Goal: Task Accomplishment & Management: Complete application form

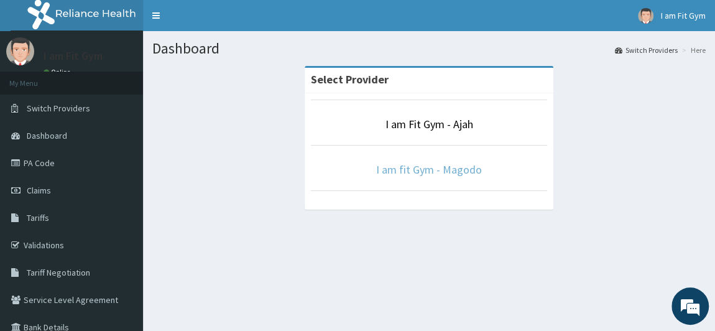
click at [423, 170] on link "I am fit Gym - Magodo" at bounding box center [429, 169] width 106 height 14
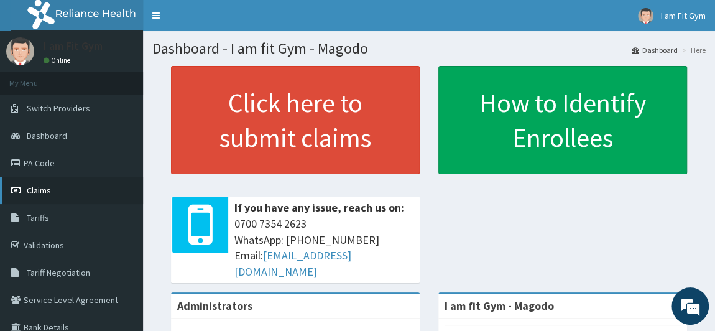
click at [76, 194] on link "Claims" at bounding box center [71, 190] width 143 height 27
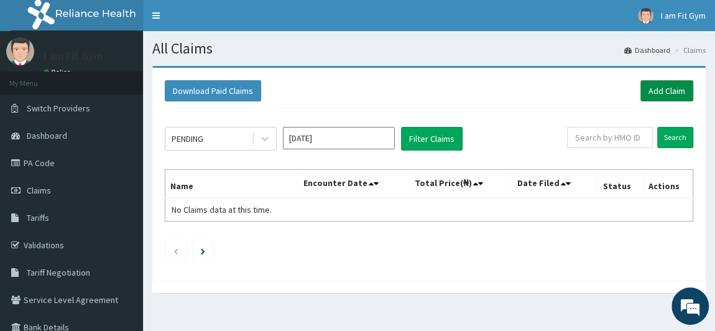
click at [680, 95] on link "Add Claim" at bounding box center [666, 90] width 53 height 21
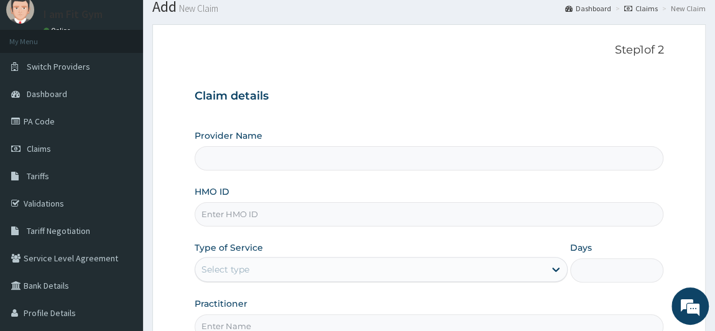
scroll to position [44, 0]
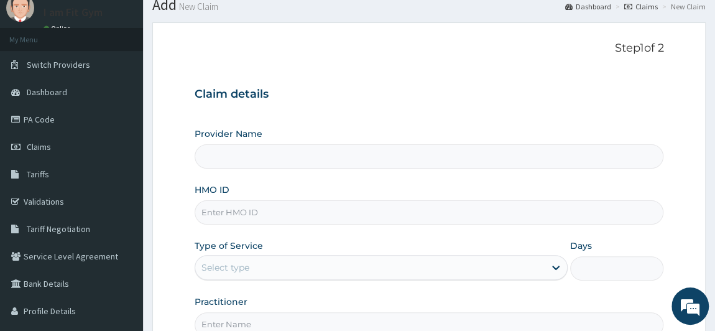
type input "I am fit Gym - Magodo"
type input "1"
click at [294, 210] on input "HMO ID" at bounding box center [429, 212] width 469 height 24
type input "abp/10492/a"
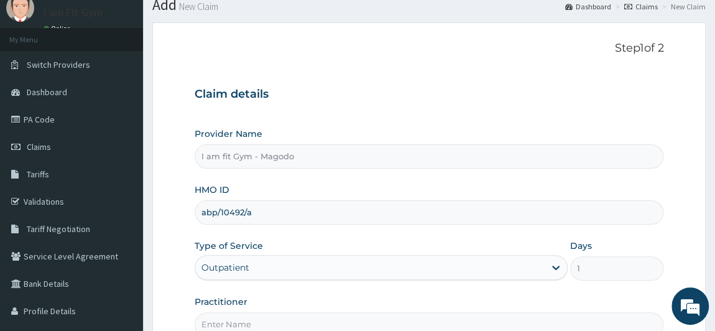
click at [254, 314] on input "Practitioner" at bounding box center [429, 324] width 469 height 24
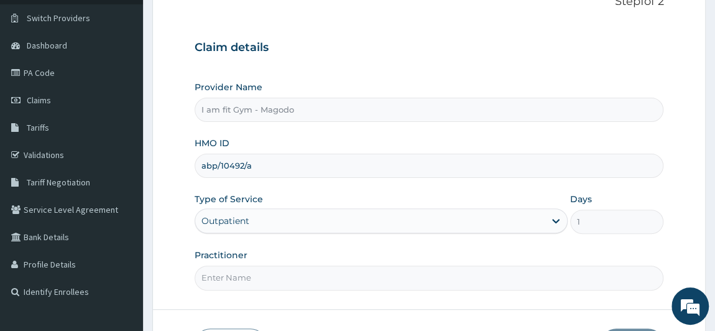
scroll to position [91, 0]
click at [264, 277] on input "Practitioner" at bounding box center [429, 276] width 469 height 24
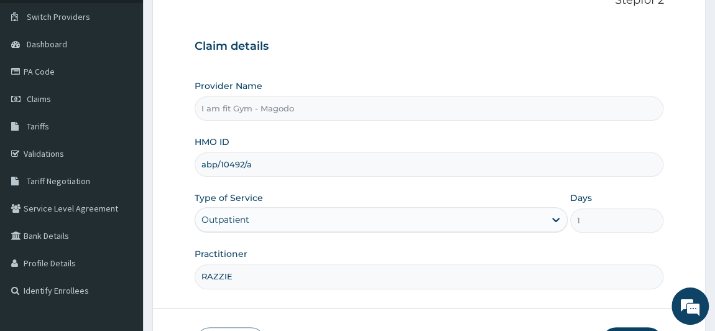
type input "RAZZIE"
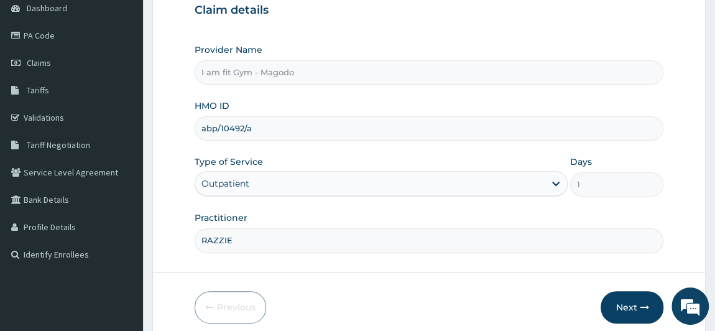
scroll to position [177, 0]
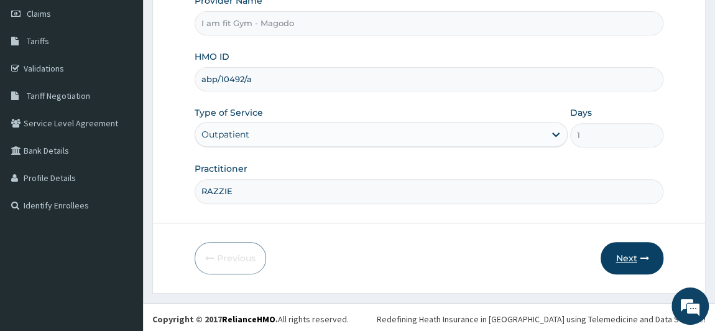
click at [642, 254] on icon "button" at bounding box center [644, 258] width 9 height 9
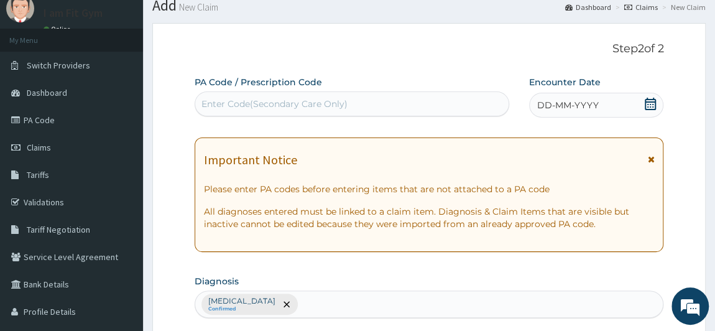
scroll to position [22, 0]
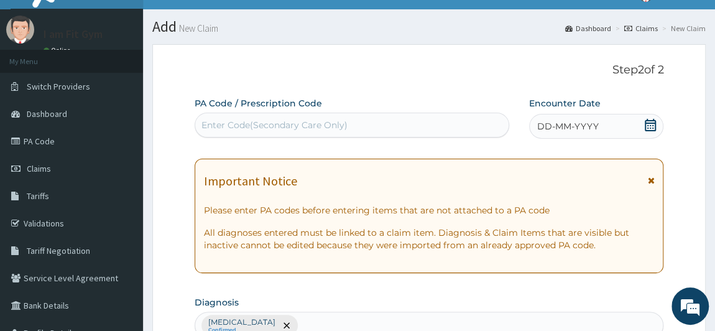
click at [214, 119] on div "Enter Code(Secondary Care Only)" at bounding box center [274, 125] width 146 height 12
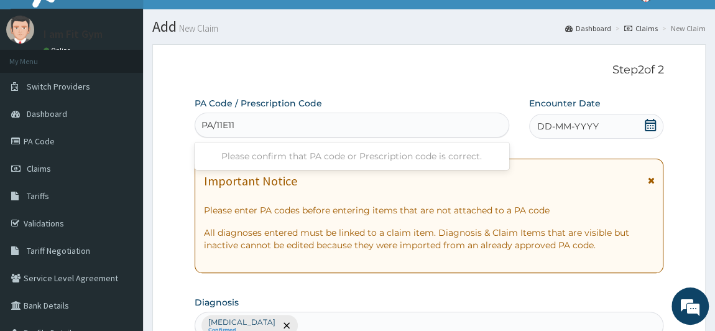
type input "PA/11E11D"
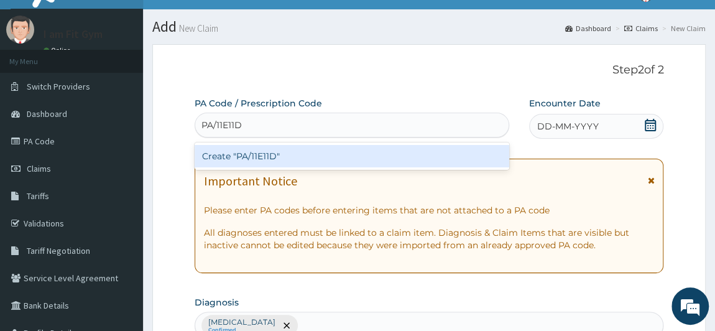
click at [262, 159] on div "Create "PA/11E11D"" at bounding box center [352, 156] width 315 height 22
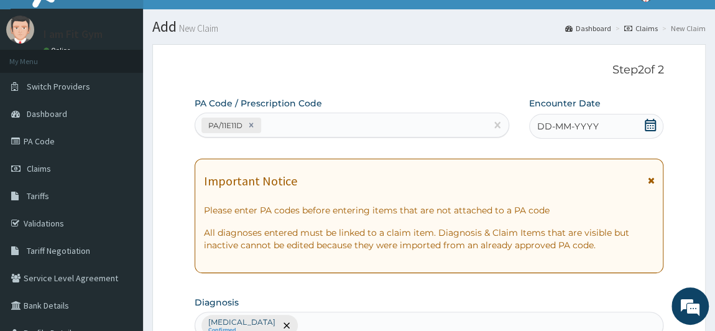
click at [576, 126] on span "DD-MM-YYYY" at bounding box center [568, 126] width 62 height 12
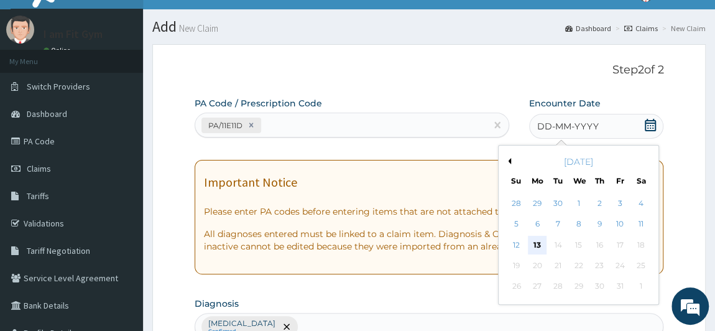
click at [538, 238] on div "13" at bounding box center [537, 245] width 19 height 19
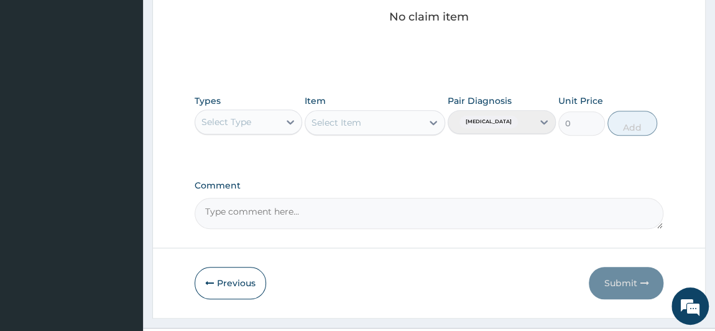
scroll to position [541, 0]
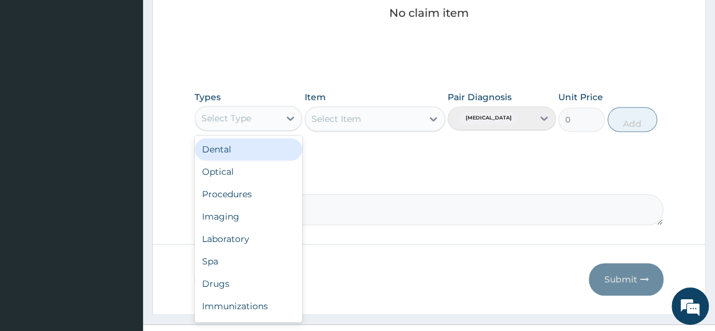
click at [259, 121] on div "Select Type" at bounding box center [237, 118] width 85 height 20
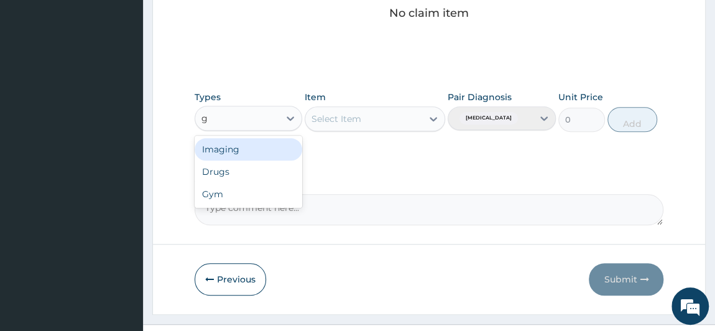
type input "gy"
click at [258, 144] on div "Gym" at bounding box center [249, 149] width 108 height 22
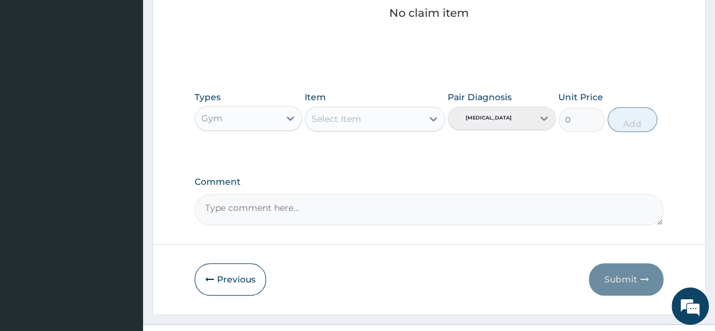
click at [345, 120] on div "Select Item" at bounding box center [337, 119] width 50 height 12
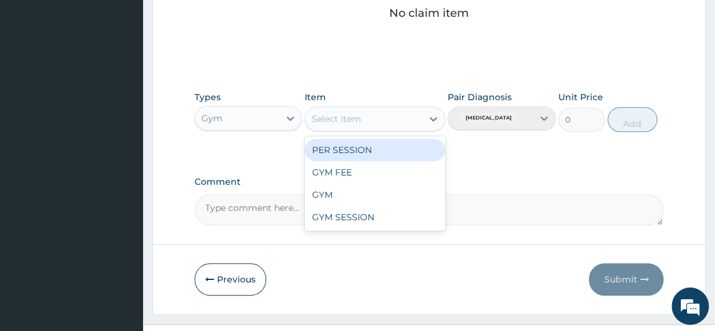
click at [351, 147] on div "PER SESSION" at bounding box center [375, 150] width 141 height 22
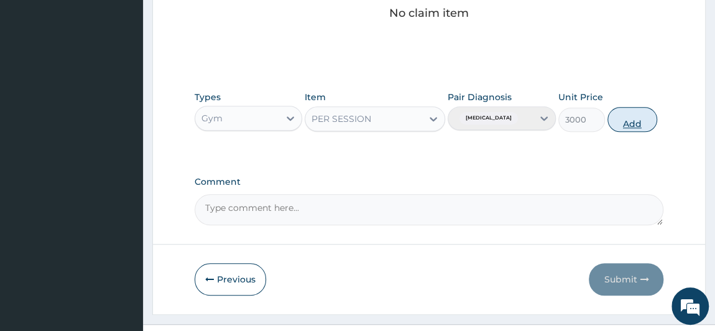
click at [613, 115] on button "Add" at bounding box center [633, 119] width 50 height 25
type input "0"
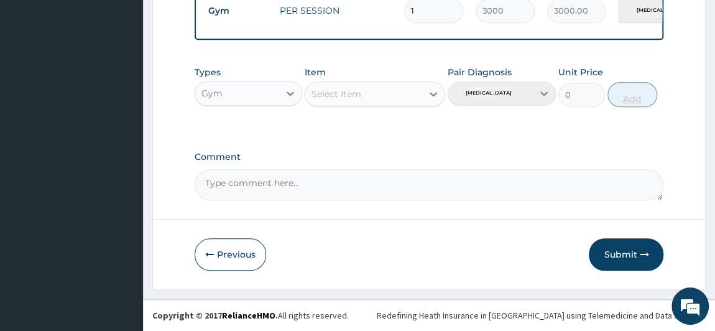
scroll to position [504, 0]
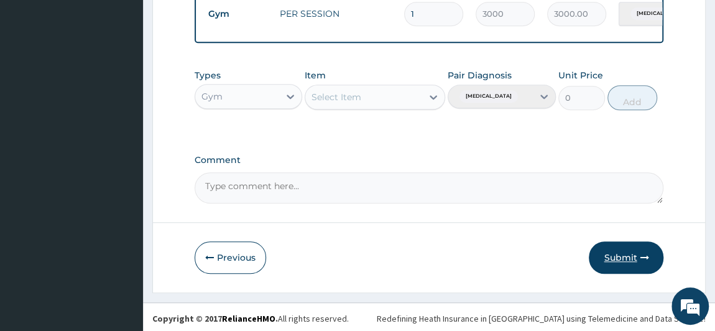
click at [635, 263] on button "Submit" at bounding box center [626, 257] width 75 height 32
